Goal: Information Seeking & Learning: Learn about a topic

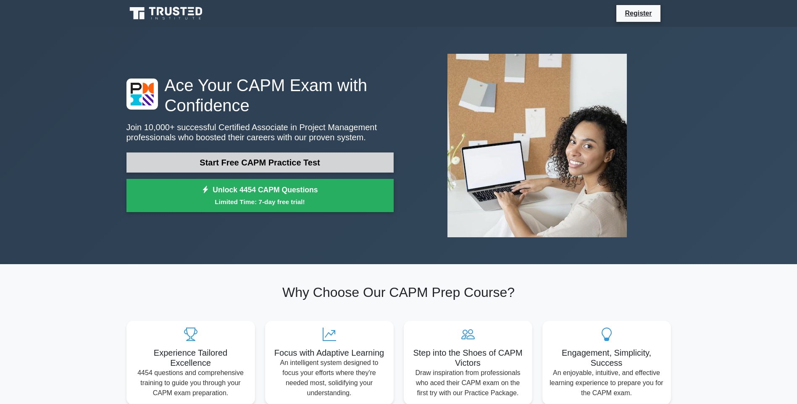
click at [213, 159] on link "Start Free CAPM Practice Test" at bounding box center [259, 162] width 267 height 20
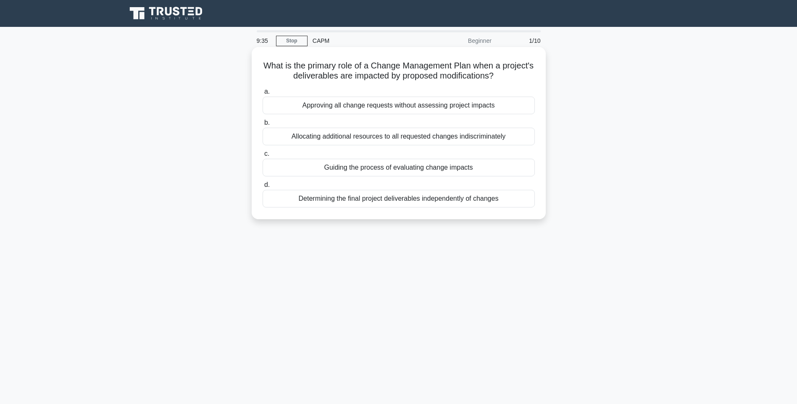
click at [376, 169] on div "Guiding the process of evaluating change impacts" at bounding box center [399, 168] width 272 height 18
click at [263, 157] on input "c. Guiding the process of evaluating change impacts" at bounding box center [263, 153] width 0 height 5
click at [336, 135] on div "Rely on the project team to interpret the client's needs during execution." at bounding box center [399, 137] width 272 height 18
click at [263, 126] on input "b. Rely on the project team to interpret the client's needs during execution." at bounding box center [263, 122] width 0 height 5
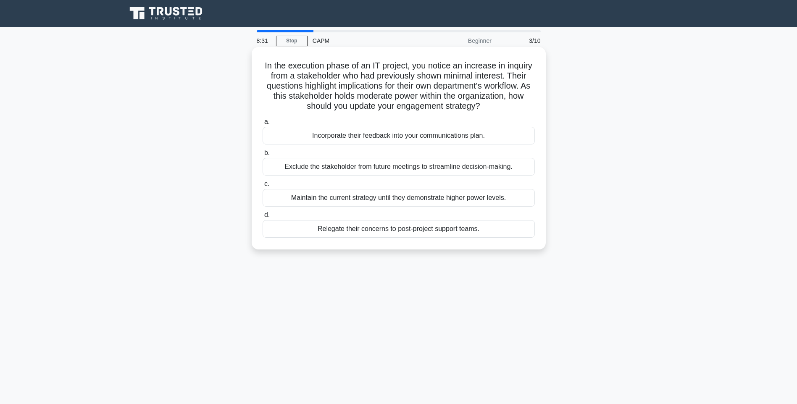
click at [407, 134] on div "Incorporate their feedback into your communications plan." at bounding box center [399, 136] width 272 height 18
click at [263, 125] on input "a. Incorporate their feedback into your communications plan." at bounding box center [263, 121] width 0 height 5
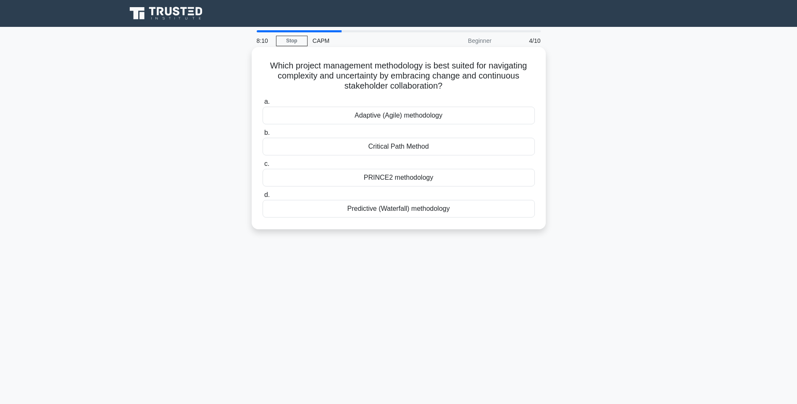
click at [377, 116] on div "Adaptive (Agile) methodology" at bounding box center [399, 116] width 272 height 18
click at [263, 105] on input "a. Adaptive (Agile) methodology" at bounding box center [263, 101] width 0 height 5
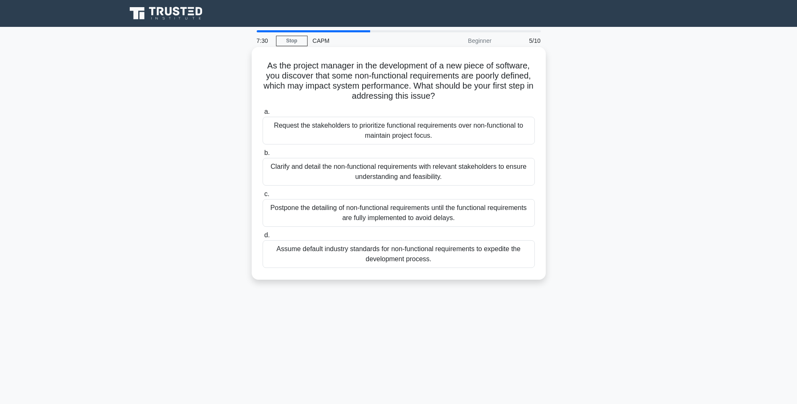
click at [390, 170] on div "Clarify and detail the non-functional requirements with relevant stakeholders t…" at bounding box center [399, 172] width 272 height 28
click at [263, 156] on input "b. Clarify and detail the non-functional requirements with relevant stakeholder…" at bounding box center [263, 152] width 0 height 5
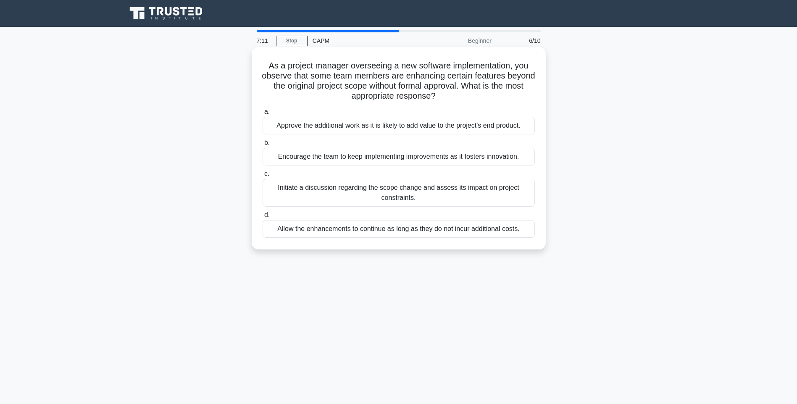
click at [338, 194] on div "Initiate a discussion regarding the scope change and assess its impact on proje…" at bounding box center [399, 193] width 272 height 28
click at [263, 177] on input "c. Initiate a discussion regarding the scope change and assess its impact on pr…" at bounding box center [263, 173] width 0 height 5
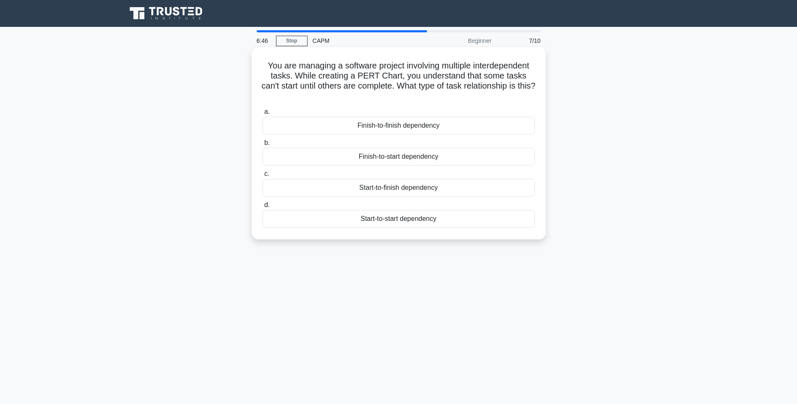
click at [385, 161] on div "Finish-to-start dependency" at bounding box center [399, 157] width 272 height 18
click at [263, 146] on input "b. Finish-to-start dependency" at bounding box center [263, 142] width 0 height 5
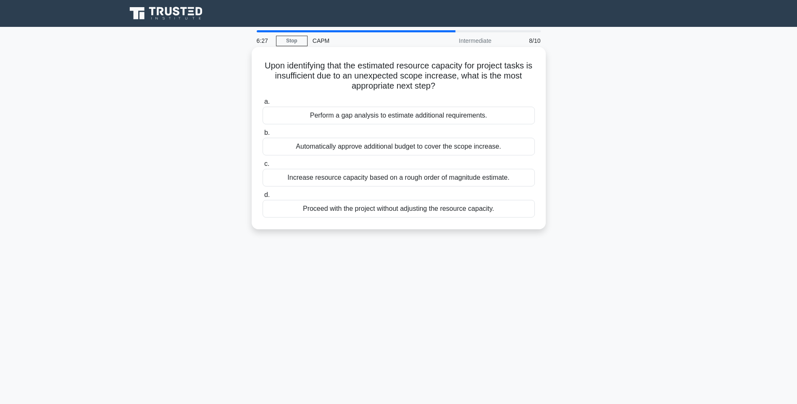
click at [388, 118] on div "Perform a gap analysis to estimate additional requirements." at bounding box center [399, 116] width 272 height 18
click at [263, 105] on input "a. Perform a gap analysis to estimate additional requirements." at bounding box center [263, 101] width 0 height 5
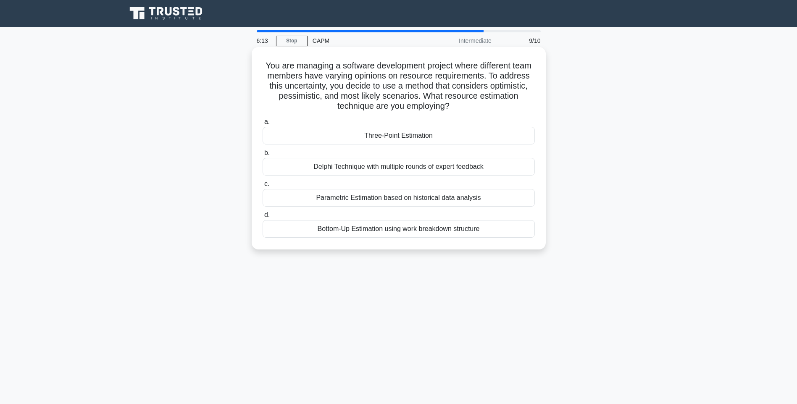
click at [396, 137] on div "Three-Point Estimation" at bounding box center [399, 136] width 272 height 18
click at [263, 125] on input "a. Three-Point Estimation" at bounding box center [263, 121] width 0 height 5
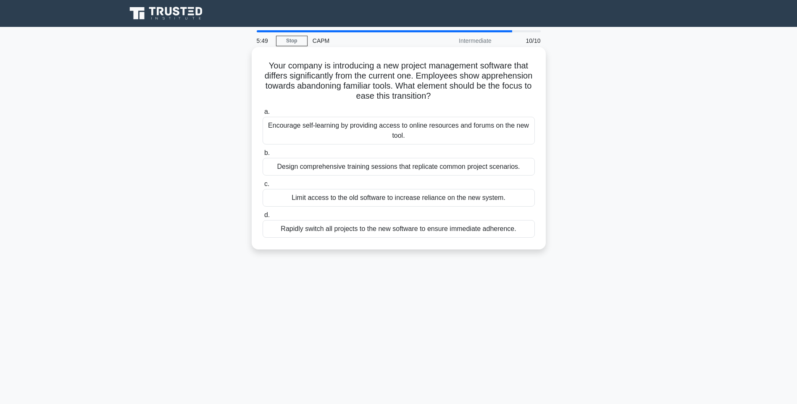
click at [394, 168] on div "Design comprehensive training sessions that replicate common project scenarios." at bounding box center [399, 167] width 272 height 18
click at [263, 156] on input "b. Design comprehensive training sessions that replicate common project scenari…" at bounding box center [263, 152] width 0 height 5
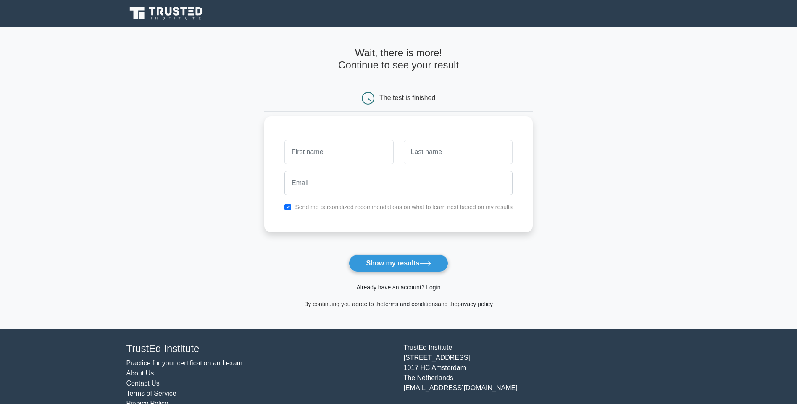
click at [309, 157] on input "text" at bounding box center [338, 152] width 109 height 24
type input "Nunya"
type input "Business"
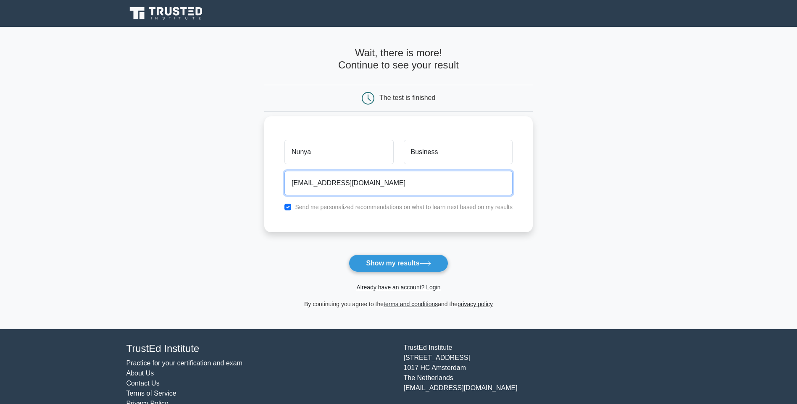
type input "Nunyabusiness@hotmail.com"
click at [289, 206] on input "checkbox" at bounding box center [287, 207] width 7 height 7
checkbox input "false"
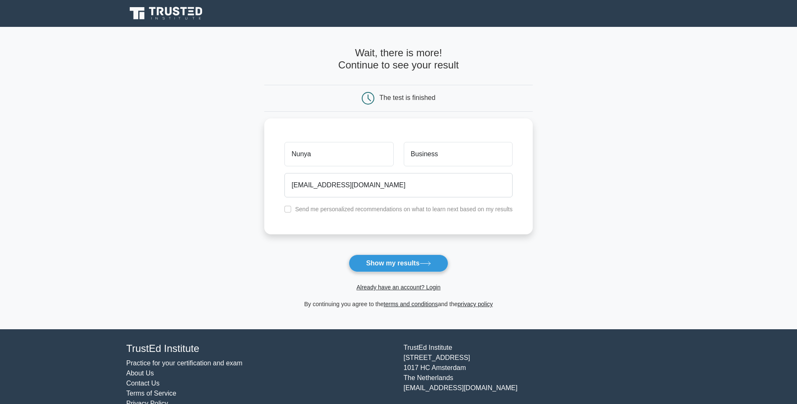
click at [398, 262] on button "Show my results" at bounding box center [398, 264] width 99 height 18
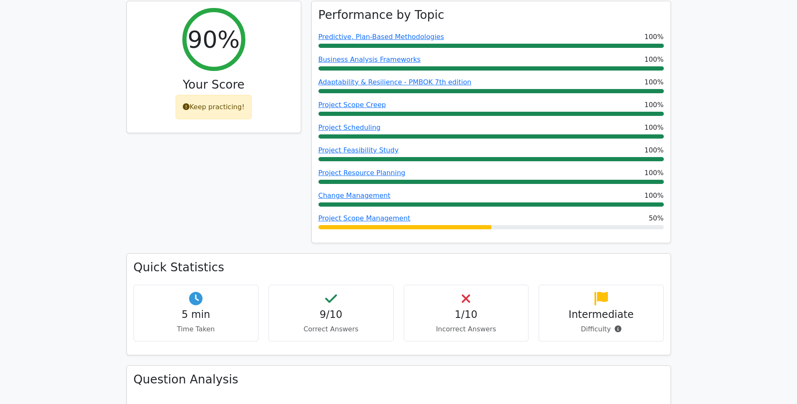
scroll to position [168, 0]
